Goal: Navigation & Orientation: Find specific page/section

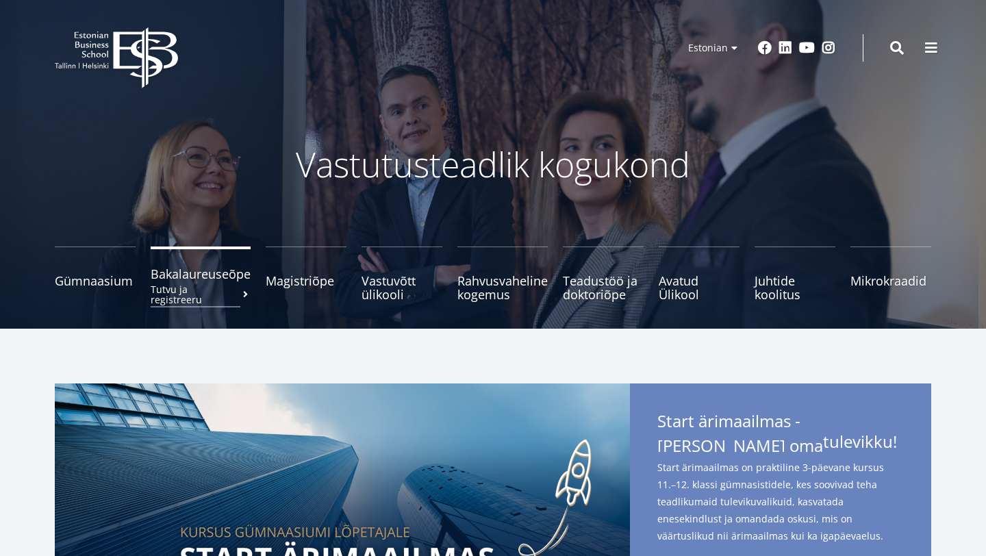
click at [197, 286] on small "Tutvu ja registreeru" at bounding box center [201, 294] width 100 height 21
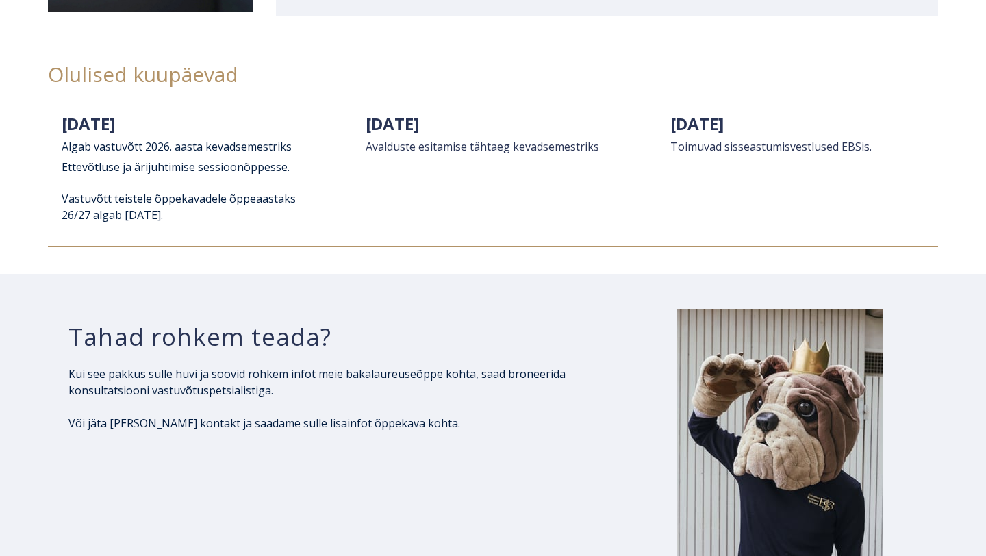
scroll to position [2378, 0]
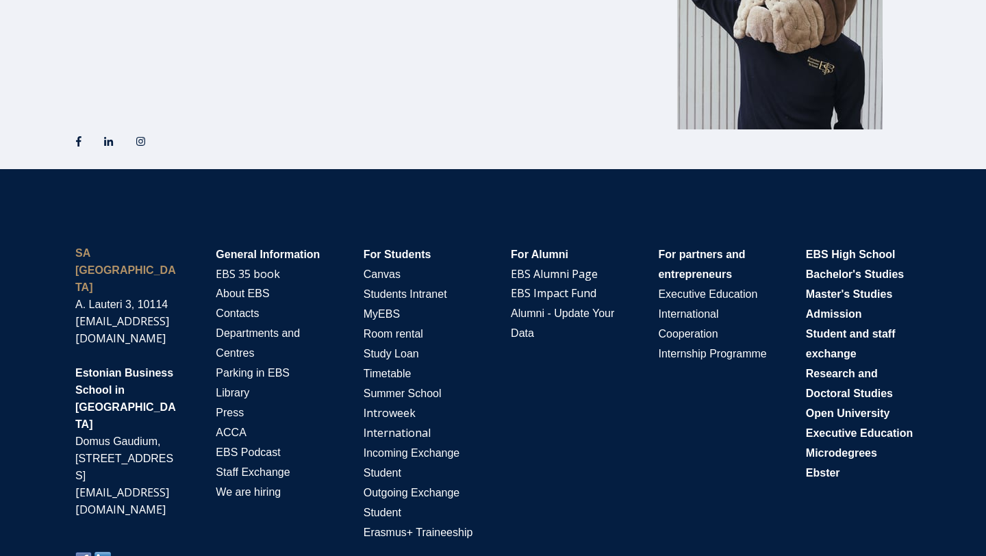
scroll to position [2333, 0]
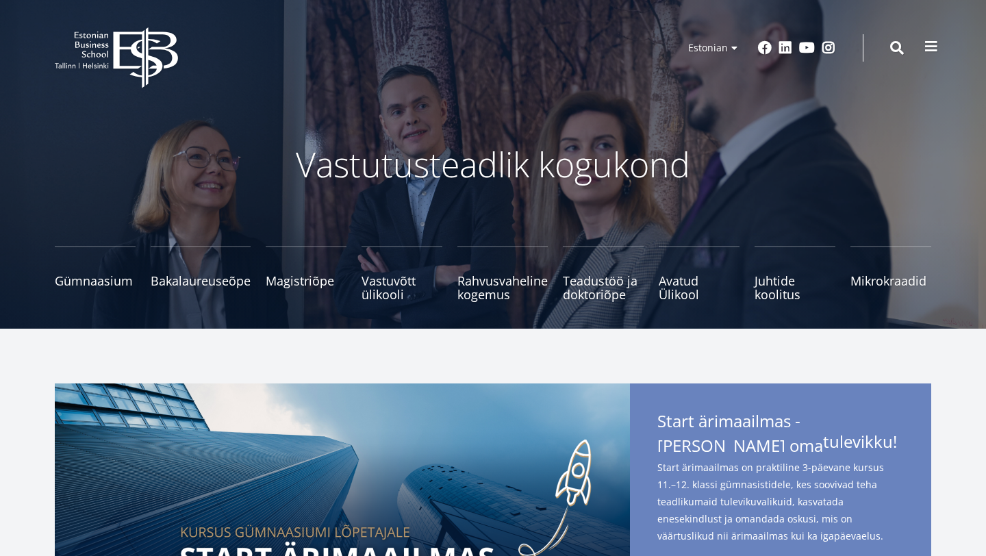
click at [927, 47] on span at bounding box center [932, 47] width 14 height 14
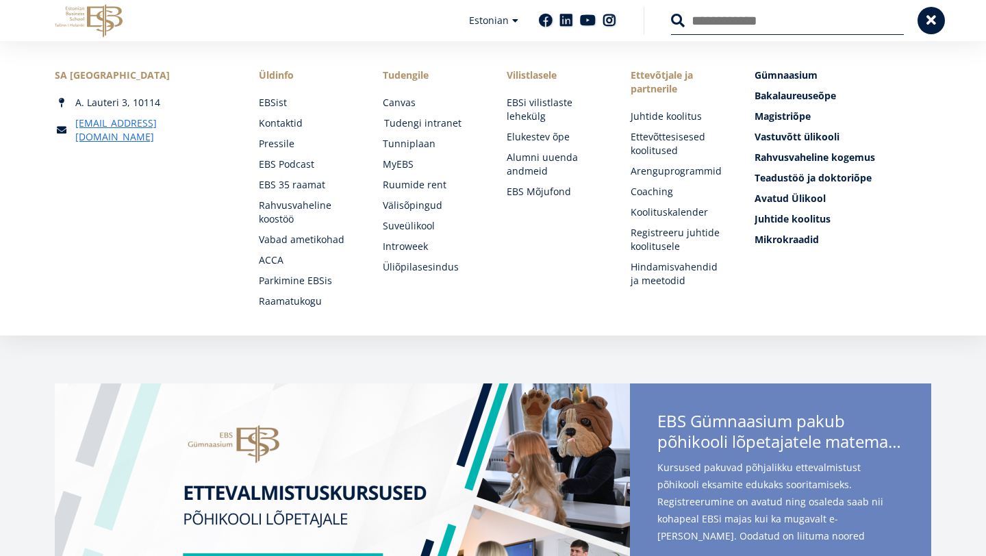
click at [406, 122] on link "Tudengi intranet" at bounding box center [432, 123] width 97 height 14
